Goal: Task Accomplishment & Management: Use online tool/utility

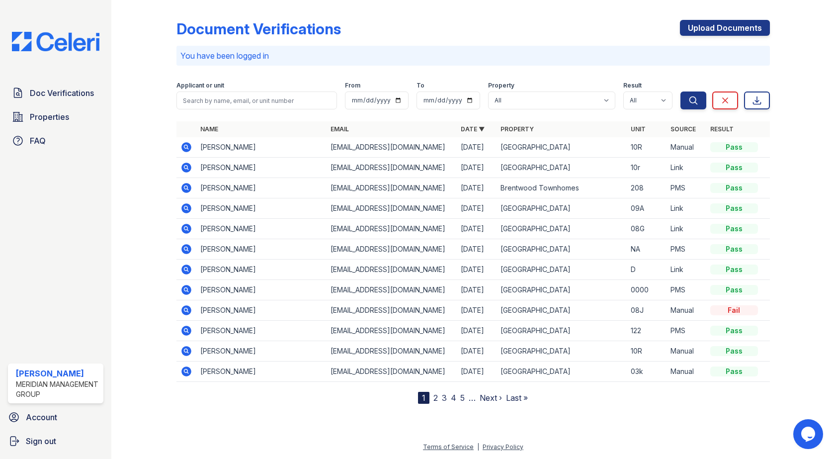
click at [183, 284] on icon at bounding box center [186, 290] width 12 height 12
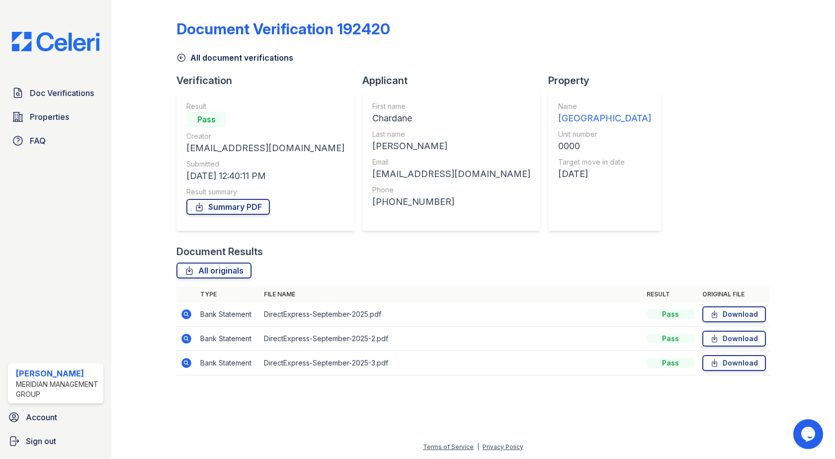
click at [213, 53] on link "All document verifications" at bounding box center [234, 58] width 117 height 12
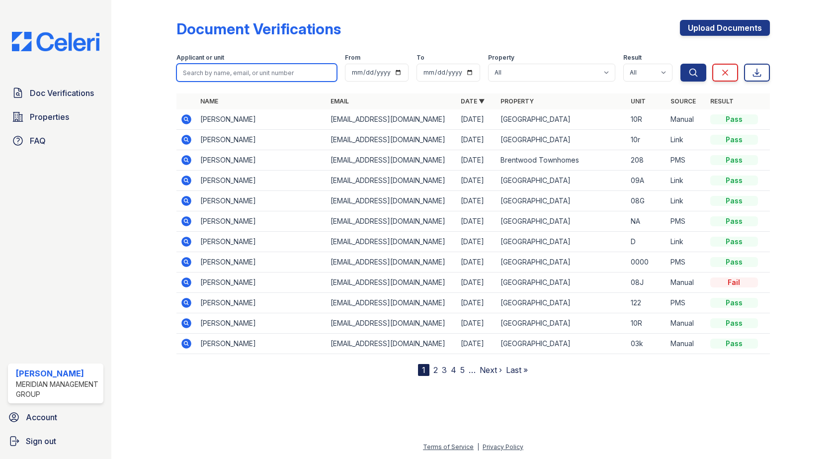
click at [287, 74] on input "search" at bounding box center [256, 73] width 160 height 18
type input "seals"
click at [691, 73] on icon "submit" at bounding box center [693, 73] width 10 height 10
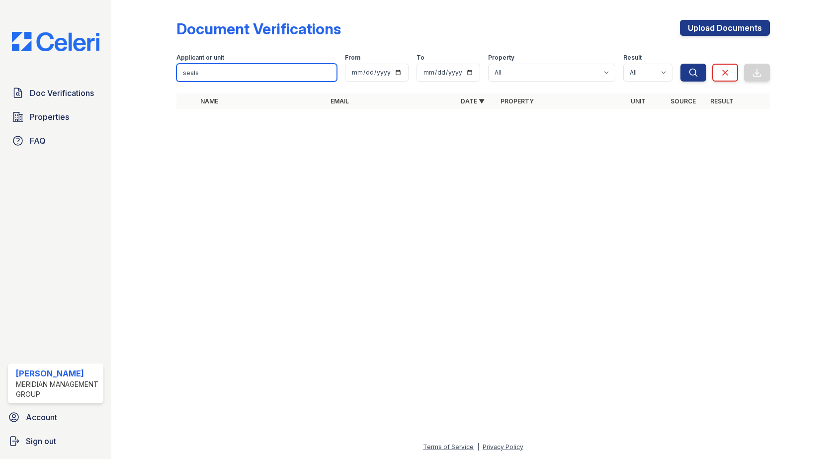
click at [326, 72] on input "seals" at bounding box center [256, 73] width 160 height 18
click at [210, 73] on input "search" at bounding box center [256, 73] width 160 height 18
click at [354, 230] on div at bounding box center [473, 288] width 692 height 306
click at [720, 71] on icon at bounding box center [725, 73] width 10 height 10
